Goal: Transaction & Acquisition: Register for event/course

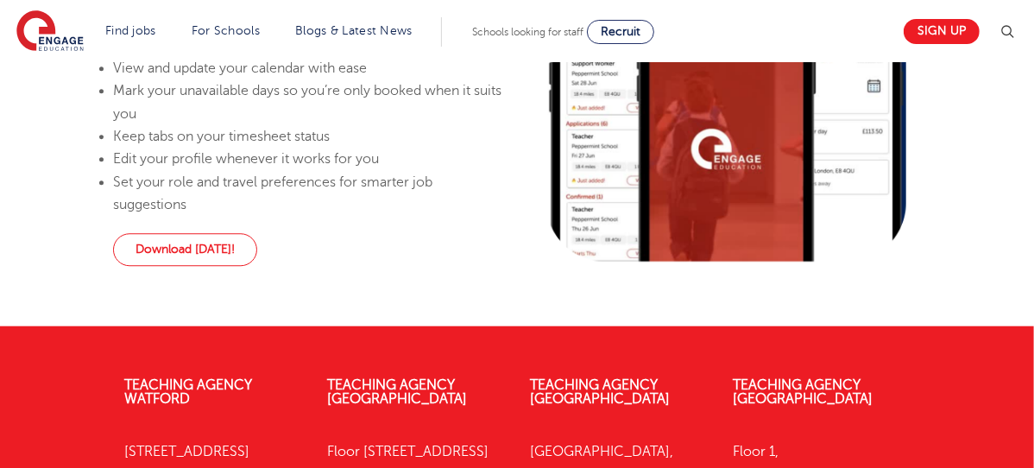
scroll to position [1089, 0]
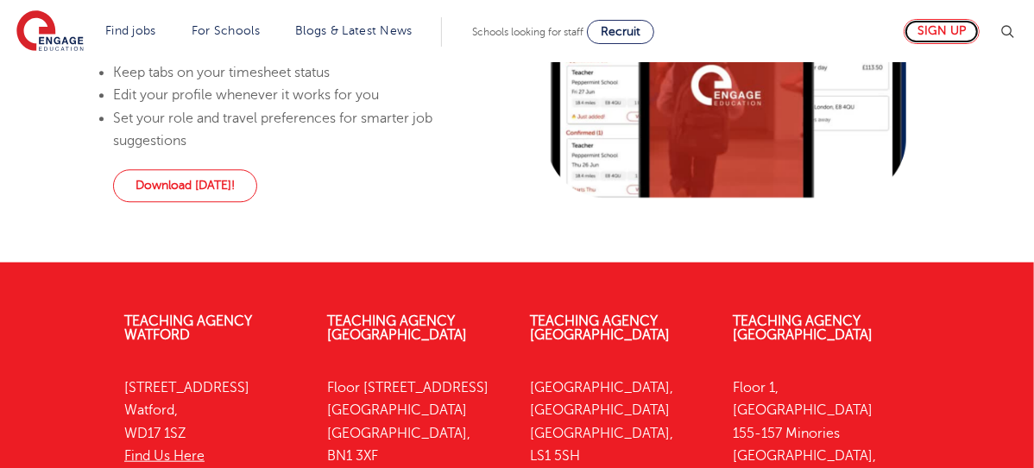
click at [948, 29] on link "Sign up" at bounding box center [942, 31] width 76 height 25
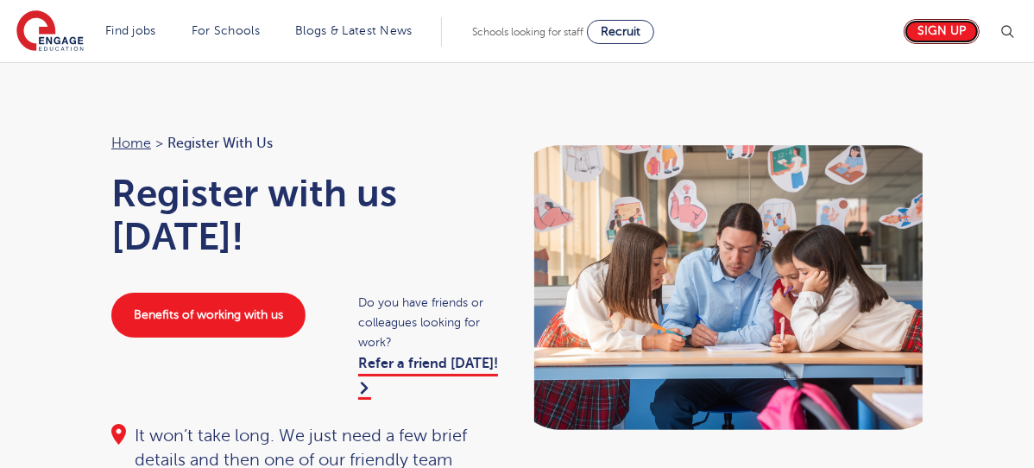
click at [958, 28] on link "Sign up" at bounding box center [942, 31] width 76 height 25
